Goal: Task Accomplishment & Management: Manage account settings

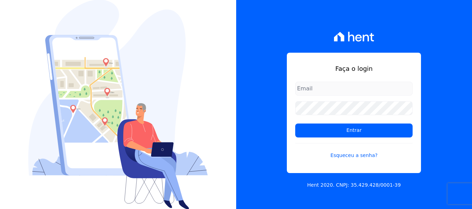
click at [324, 91] on input "email" at bounding box center [353, 89] width 117 height 14
type input "[PERSON_NAME][EMAIL_ADDRESS][DOMAIN_NAME]"
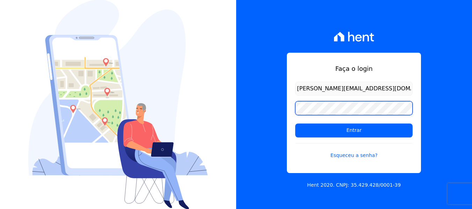
click at [295, 124] on input "Entrar" at bounding box center [353, 131] width 117 height 14
